Goal: Information Seeking & Learning: Learn about a topic

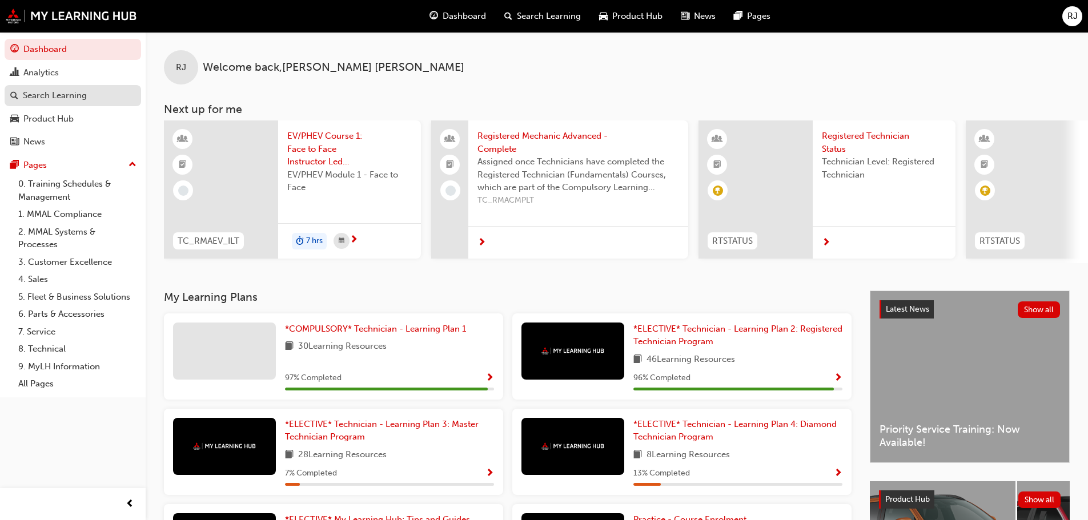
click at [99, 89] on div "Search Learning" at bounding box center [72, 95] width 125 height 14
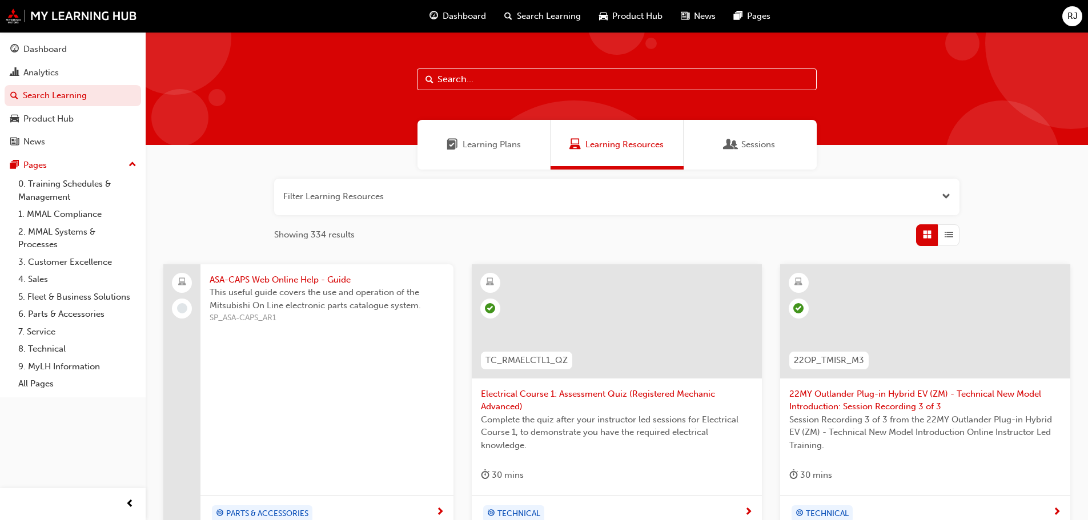
click at [490, 149] on span "Learning Plans" at bounding box center [491, 144] width 58 height 13
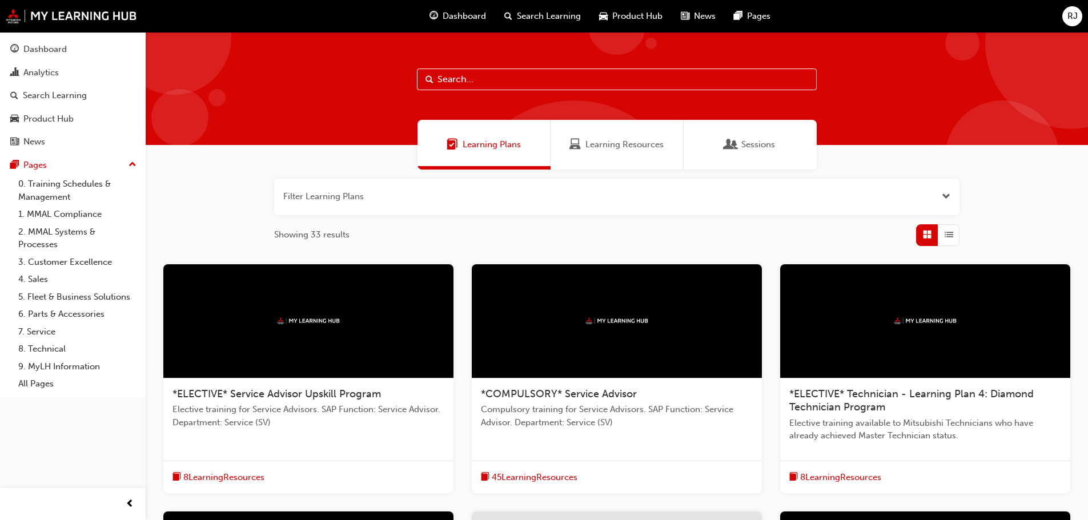
click at [560, 14] on span "Search Learning" at bounding box center [549, 16] width 64 height 13
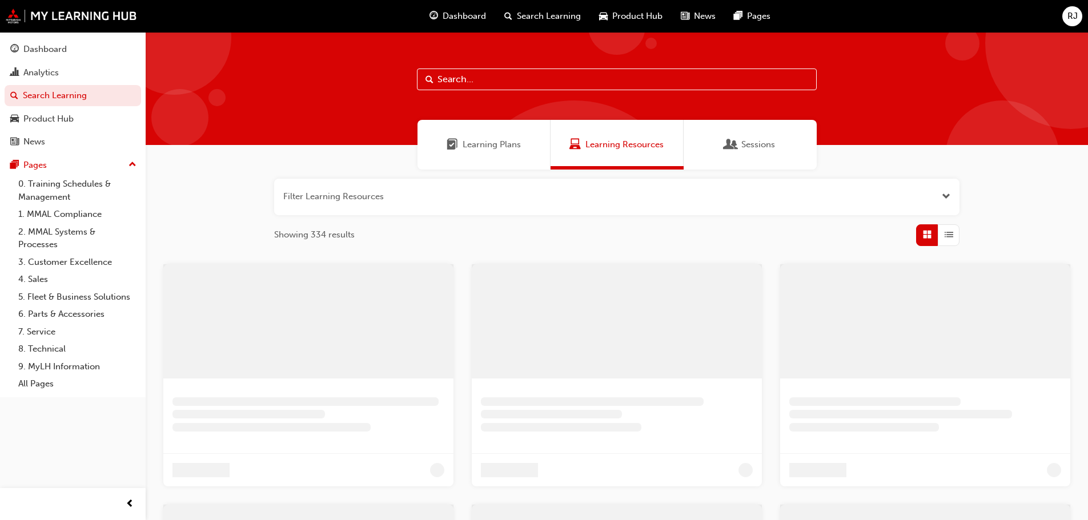
click at [506, 76] on input "text" at bounding box center [617, 80] width 400 height 22
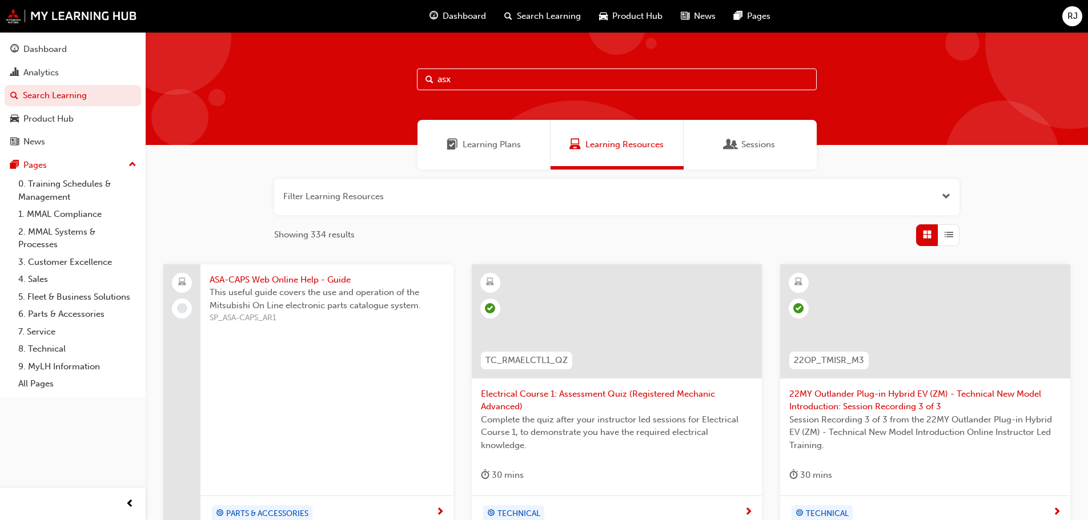
type input "asx"
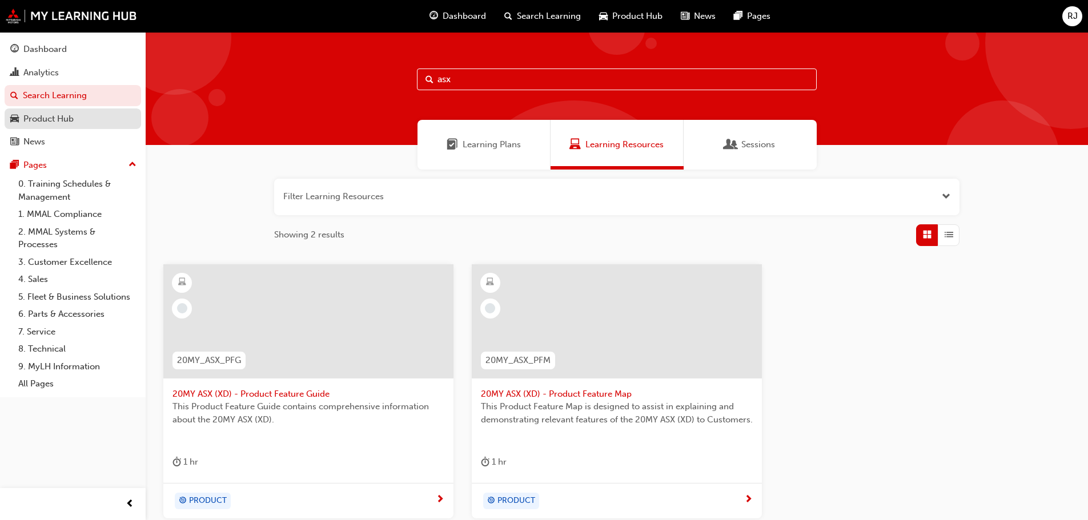
click at [84, 115] on div "Product Hub" at bounding box center [72, 119] width 125 height 14
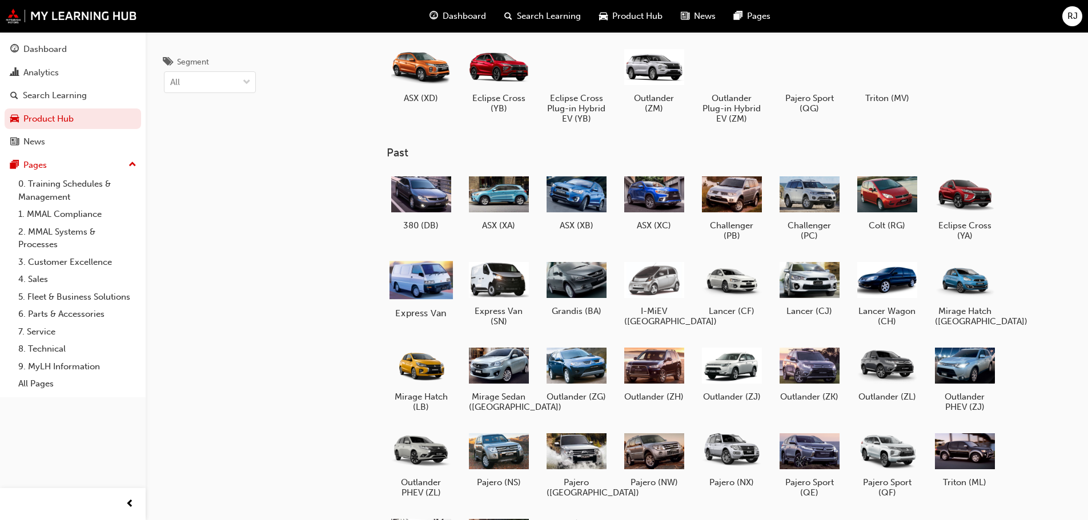
scroll to position [57, 0]
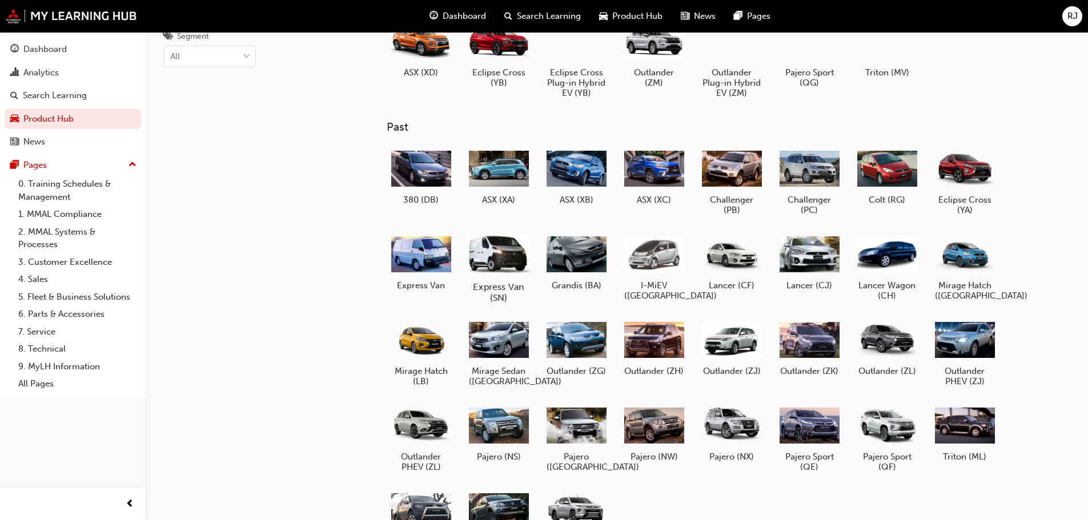
click at [486, 252] on div at bounding box center [497, 254] width 63 height 46
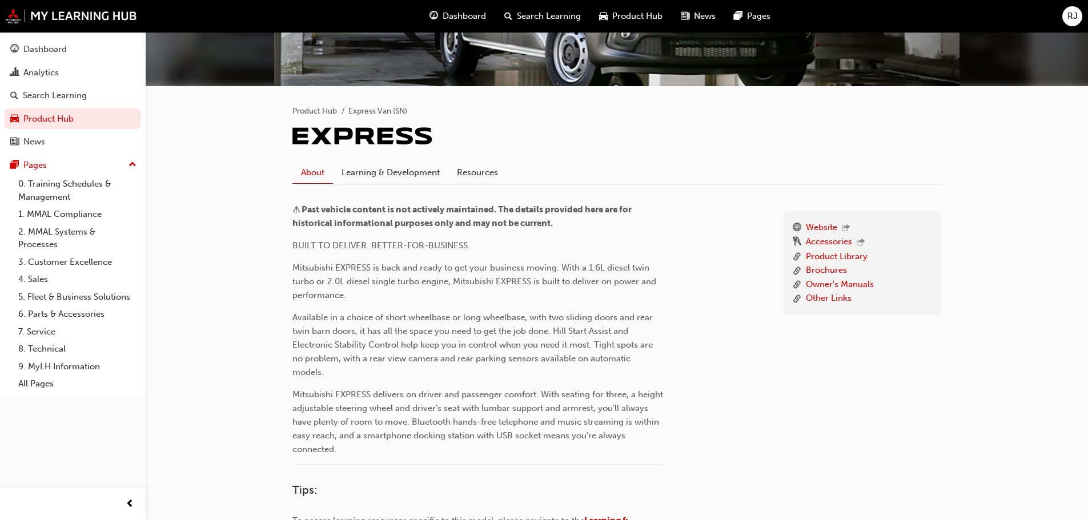
scroll to position [172, 0]
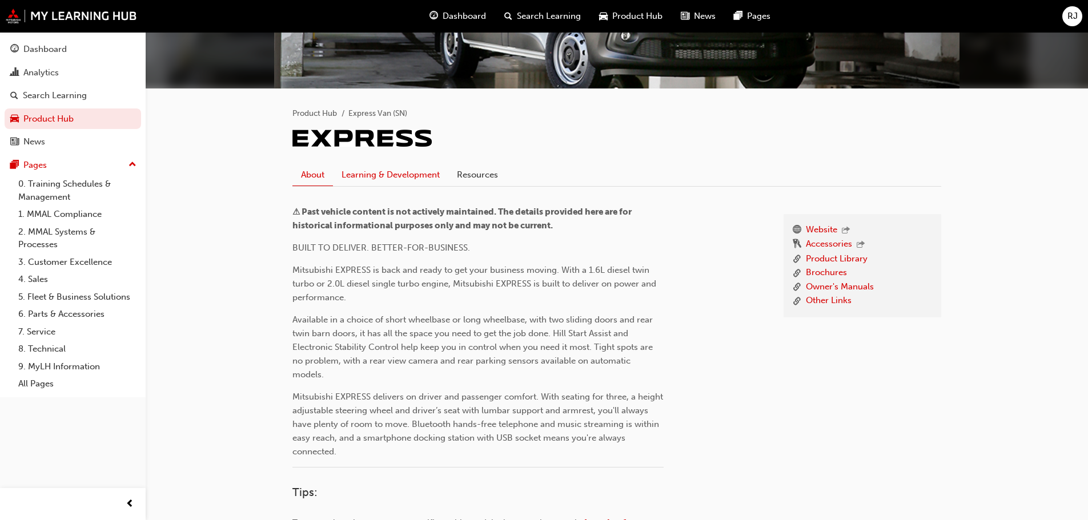
click at [368, 178] on link "Learning & Development" at bounding box center [390, 175] width 115 height 22
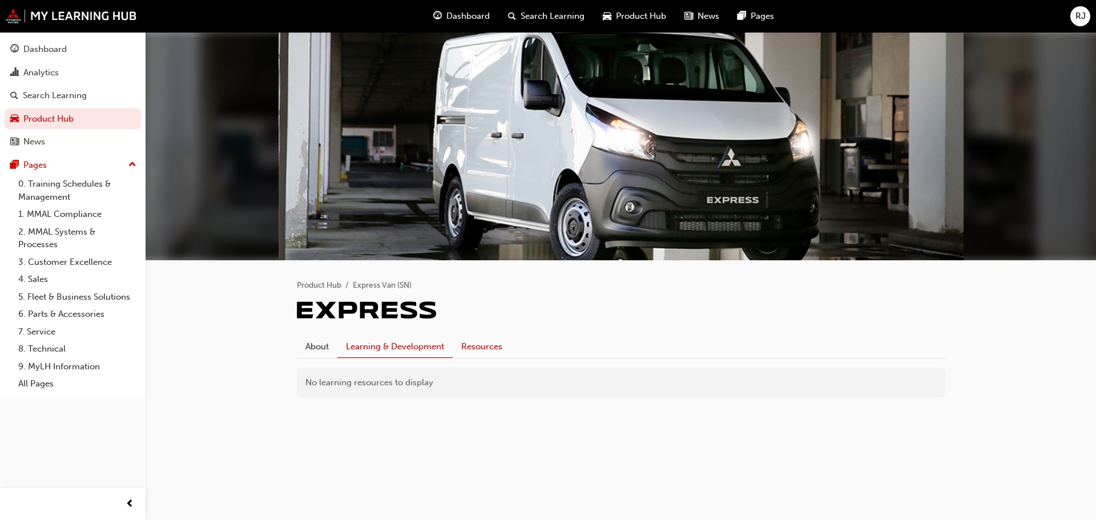
click at [479, 345] on link "Resources" at bounding box center [482, 347] width 58 height 22
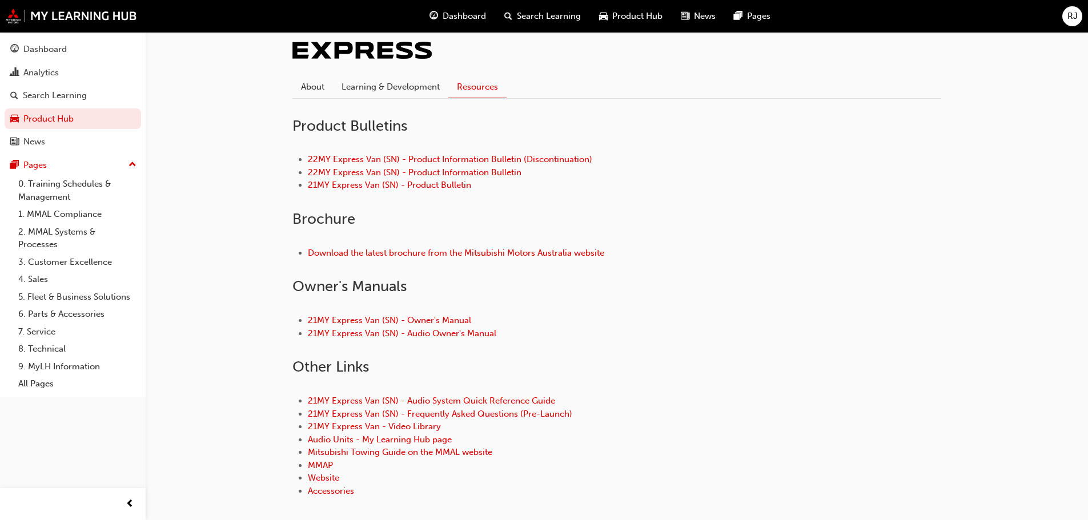
scroll to position [285, 0]
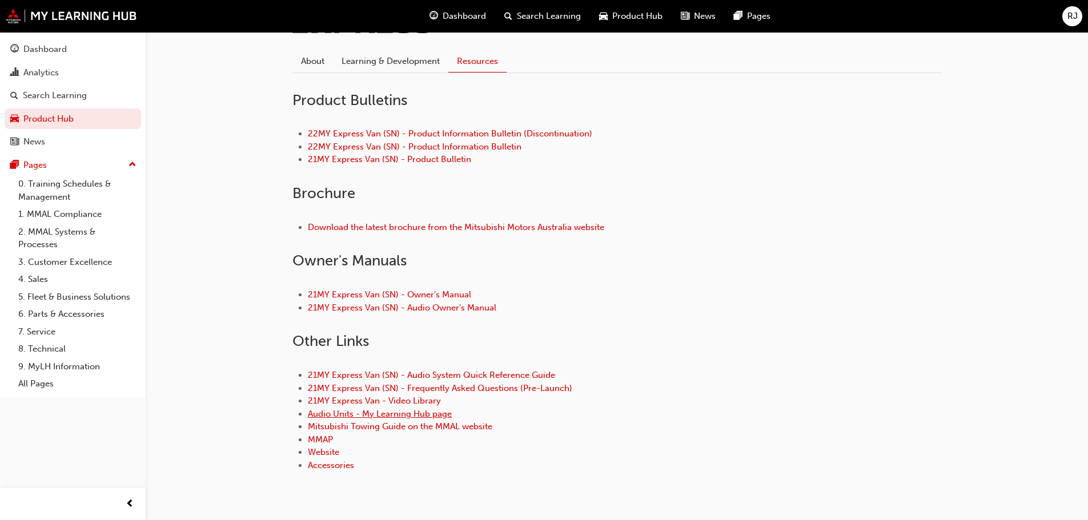
click at [355, 410] on link "Audio Units - My Learning Hub page" at bounding box center [380, 414] width 144 height 10
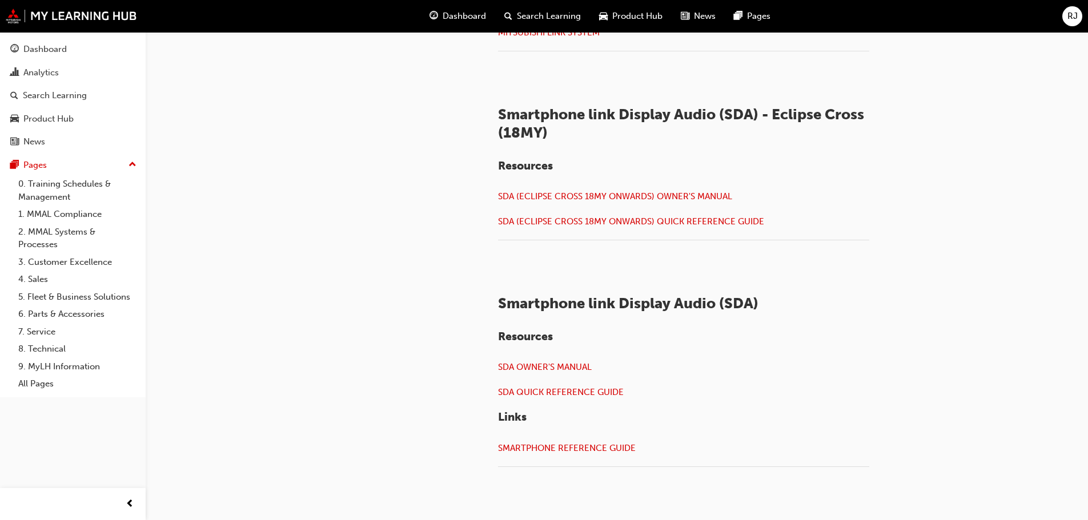
scroll to position [1411, 0]
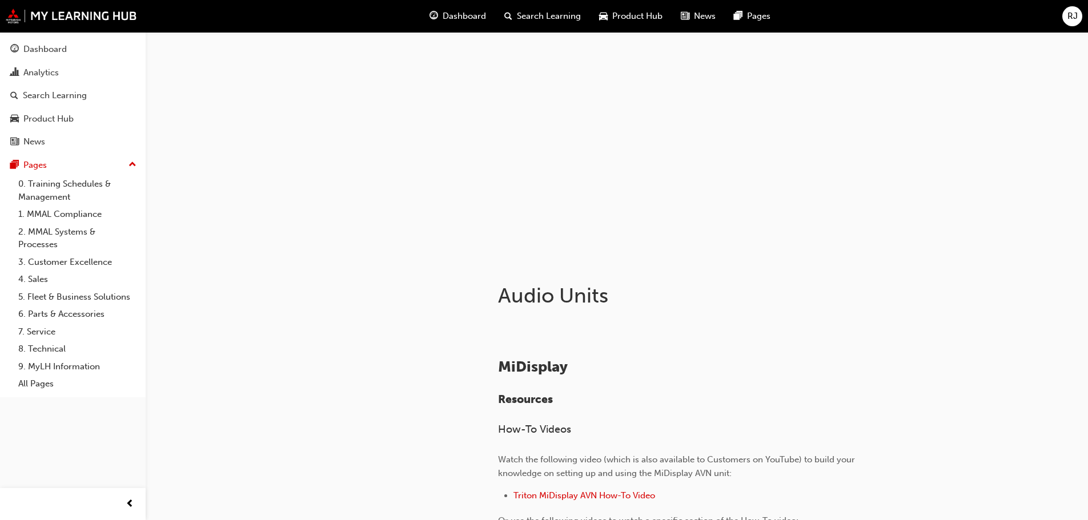
drag, startPoint x: 464, startPoint y: 247, endPoint x: 448, endPoint y: 11, distance: 235.7
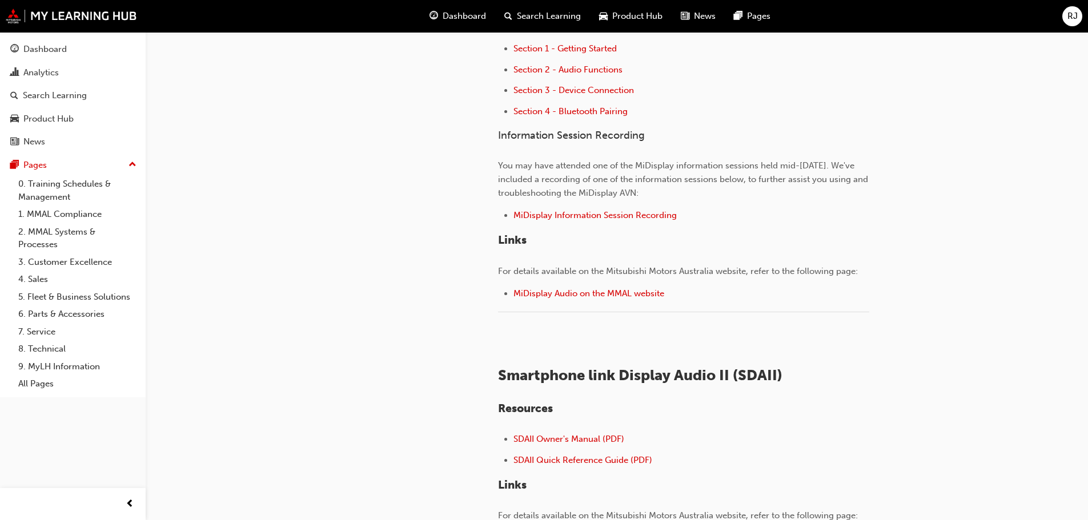
scroll to position [514, 0]
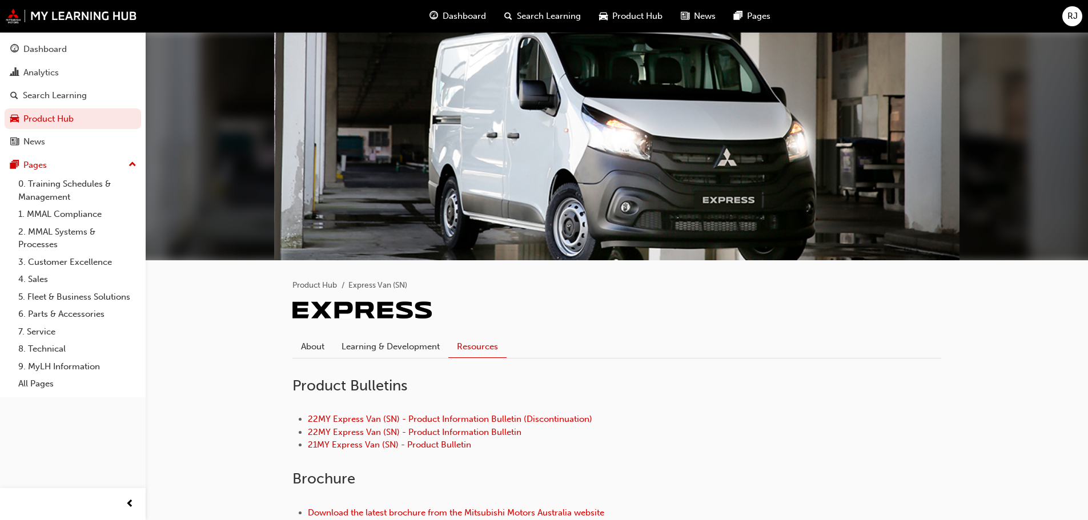
scroll to position [285, 0]
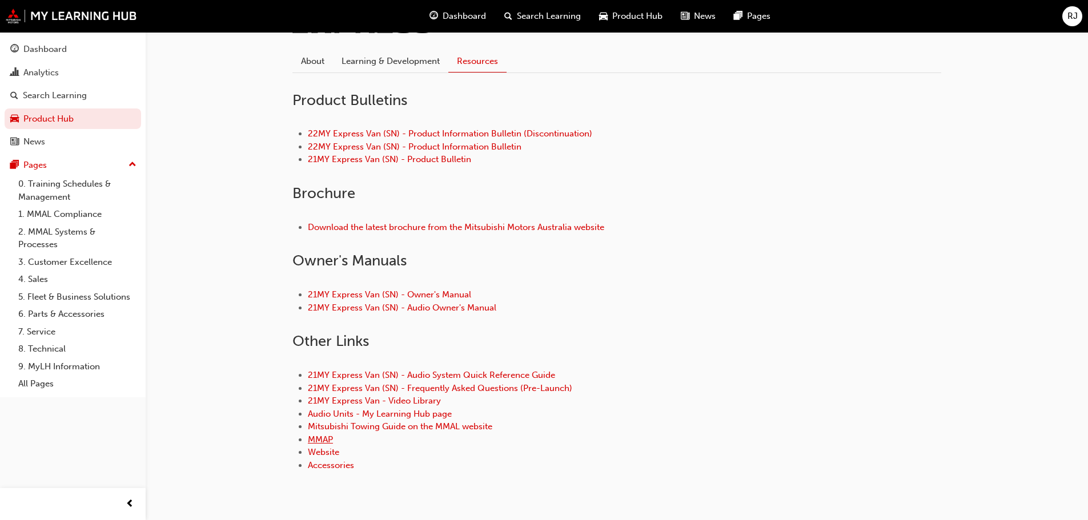
click at [323, 436] on link "MMAP" at bounding box center [320, 439] width 25 height 10
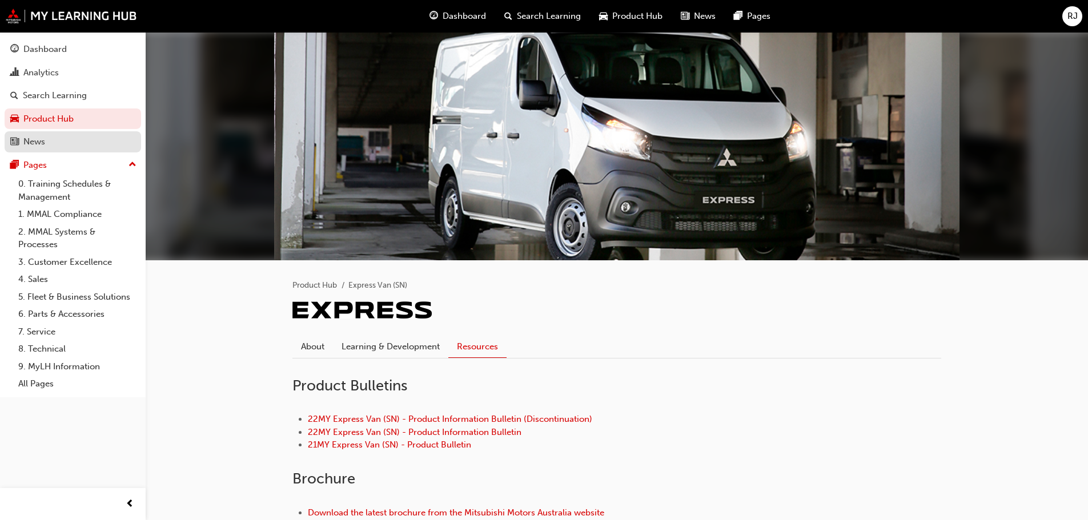
click at [91, 150] on link "News" at bounding box center [73, 141] width 136 height 21
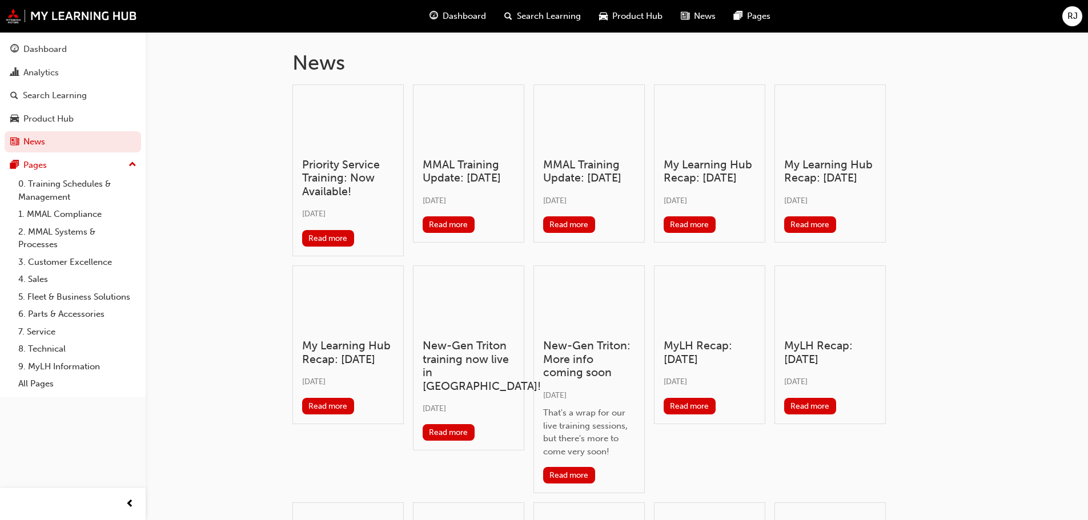
click at [368, 171] on h3 "Priority Service Training: Now Available!" at bounding box center [348, 178] width 92 height 40
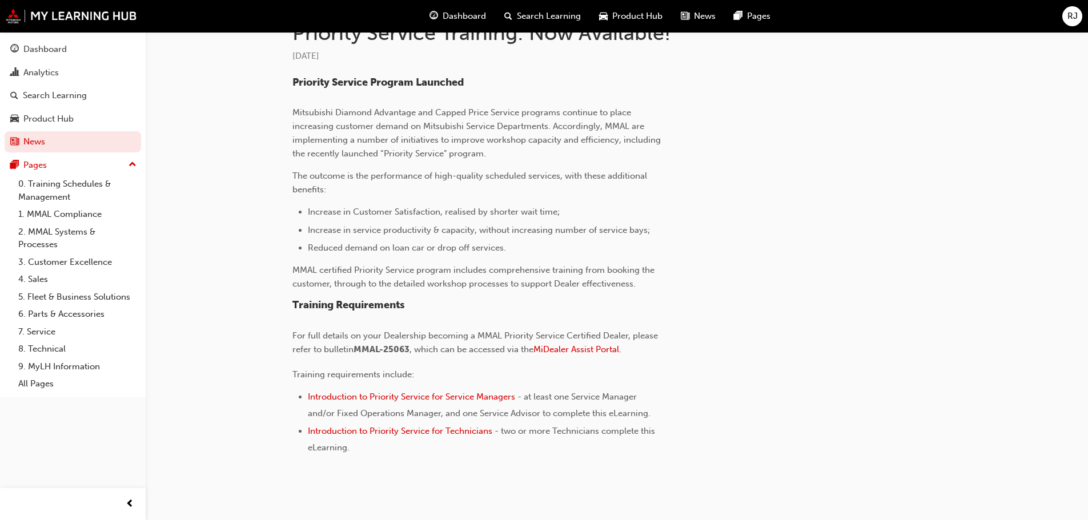
scroll to position [303, 0]
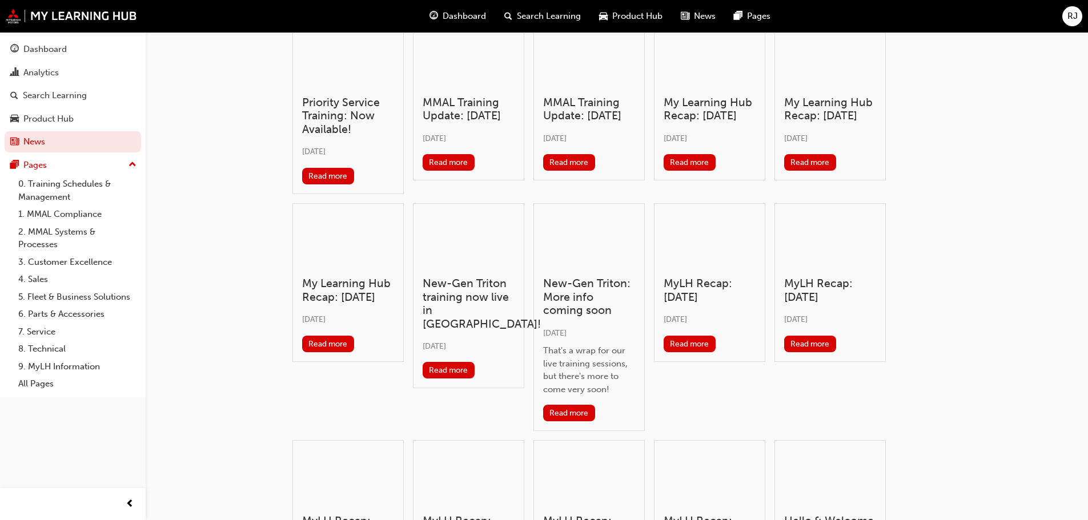
scroll to position [17, 0]
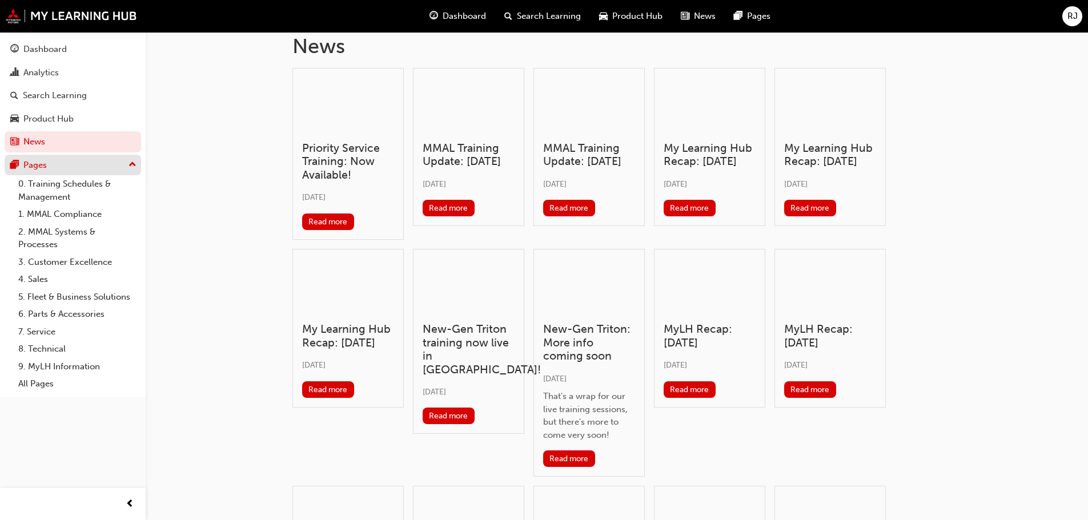
click at [73, 163] on div "Pages" at bounding box center [72, 165] width 125 height 14
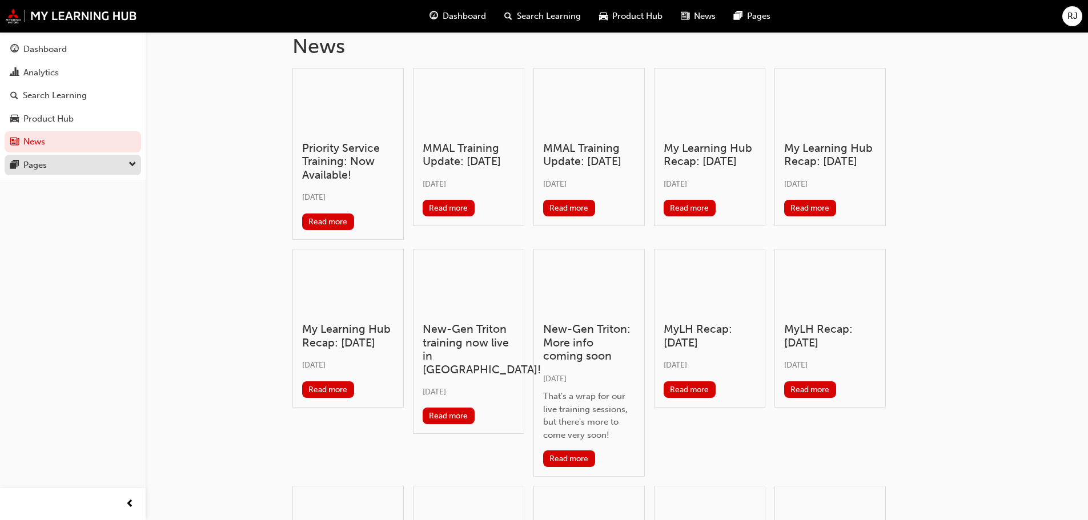
click at [73, 163] on div "Pages" at bounding box center [72, 165] width 125 height 14
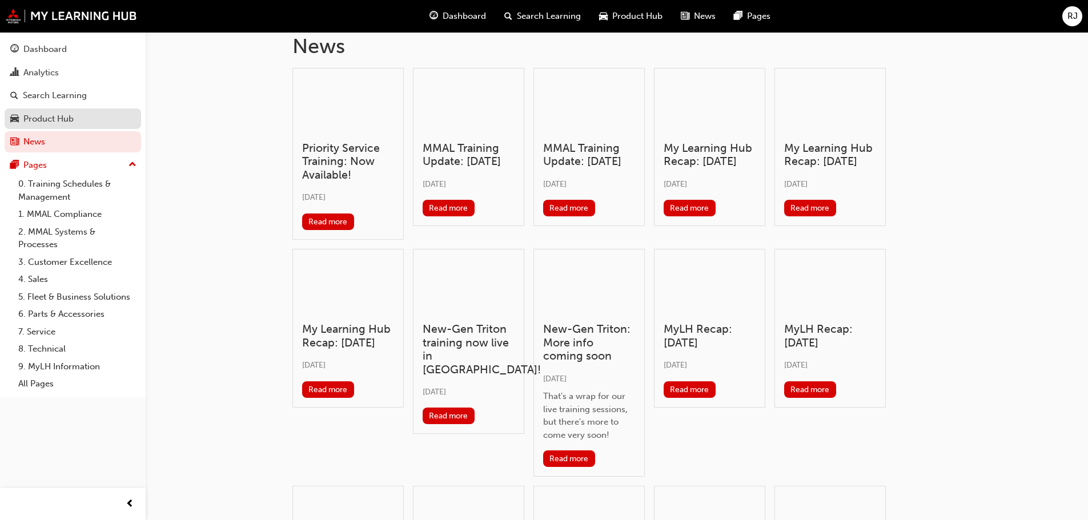
click at [51, 119] on div "Product Hub" at bounding box center [48, 118] width 50 height 13
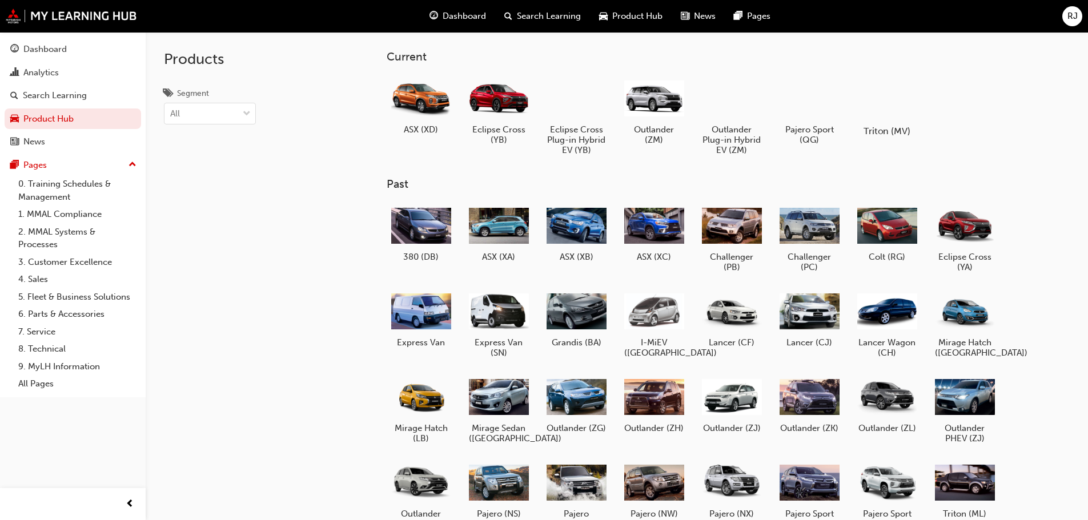
click at [878, 100] on div at bounding box center [886, 98] width 63 height 46
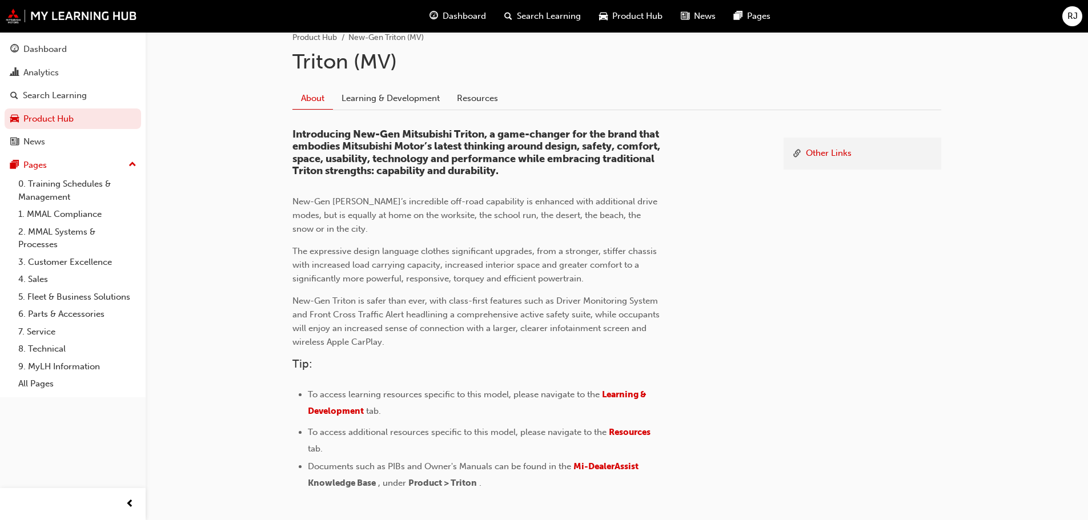
scroll to position [138, 0]
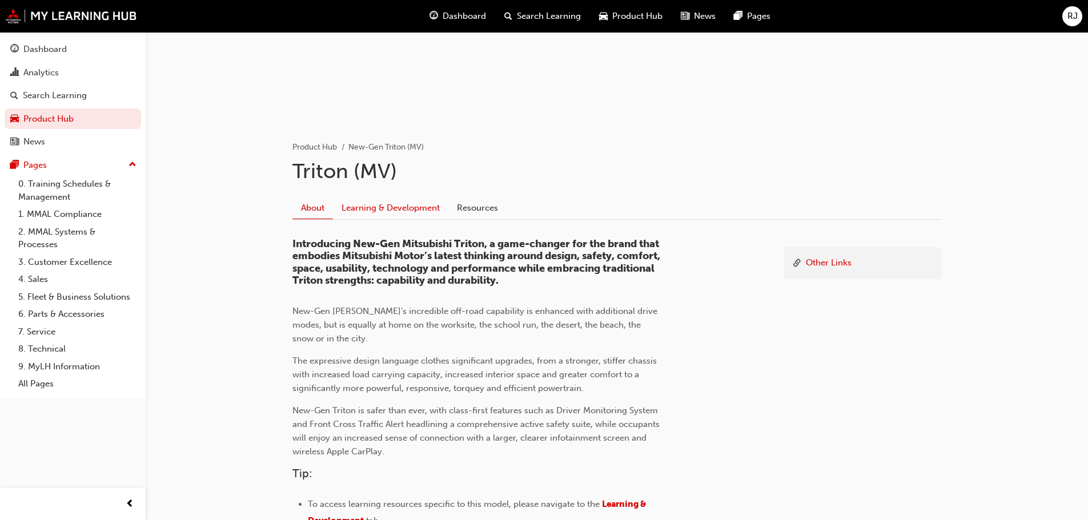
click at [405, 199] on link "Learning & Development" at bounding box center [390, 208] width 115 height 22
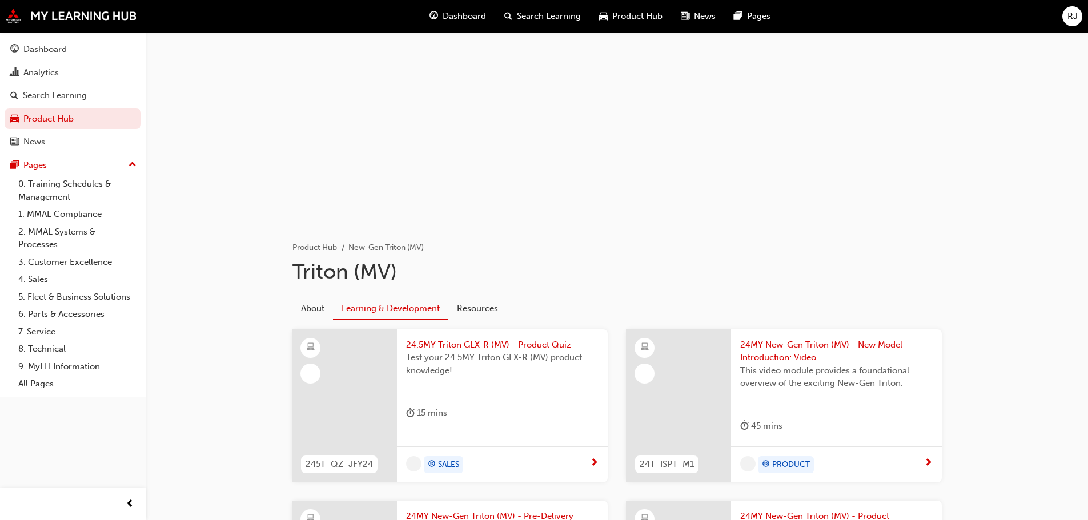
scroll to position [171, 0]
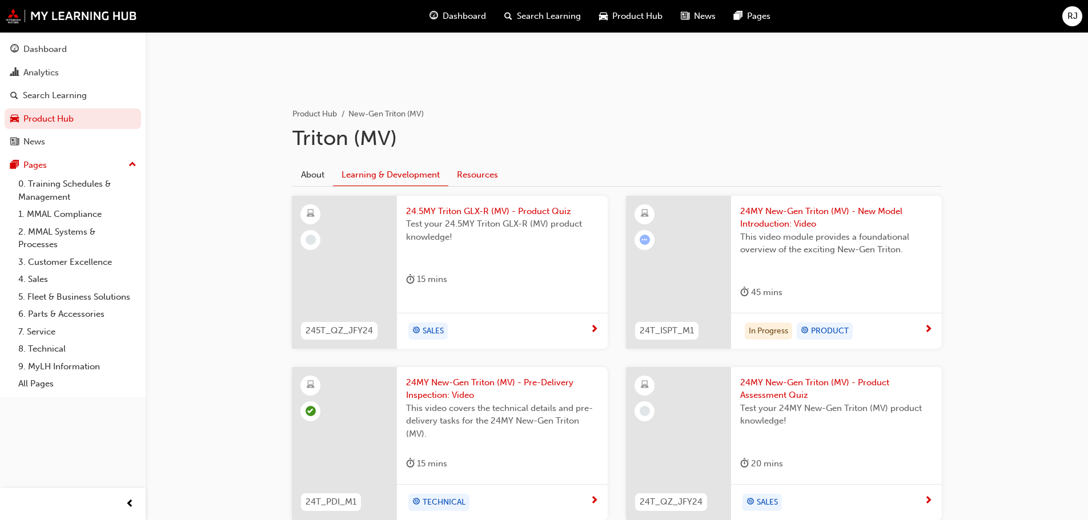
click at [483, 178] on link "Resources" at bounding box center [477, 175] width 58 height 22
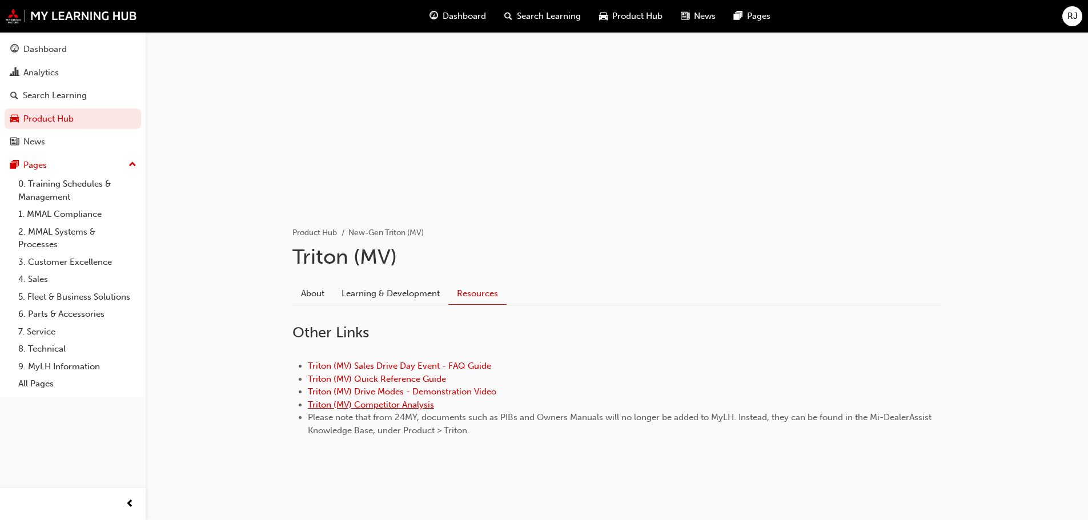
click at [386, 400] on link "Triton (MV) Competitor Analysis" at bounding box center [371, 405] width 126 height 10
